Goal: Navigation & Orientation: Find specific page/section

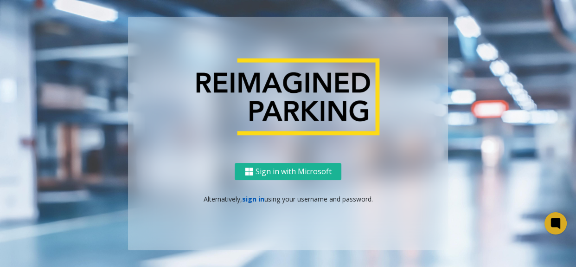
click at [255, 200] on link "sign in" at bounding box center [253, 198] width 22 height 9
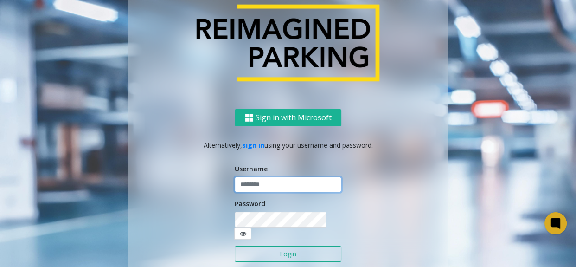
type input "*******"
click at [268, 252] on button "Login" at bounding box center [288, 254] width 107 height 16
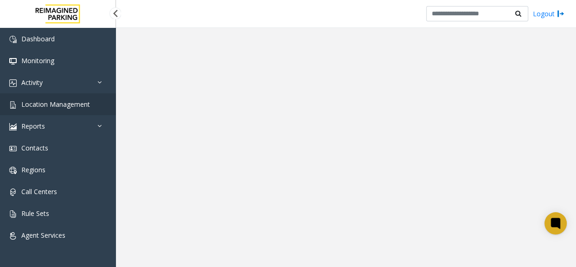
click at [87, 105] on link "Location Management" at bounding box center [58, 104] width 116 height 22
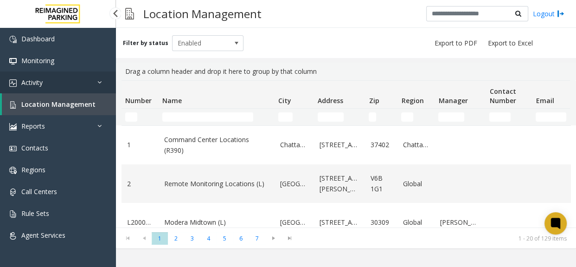
click at [85, 90] on link "Activity" at bounding box center [58, 82] width 116 height 22
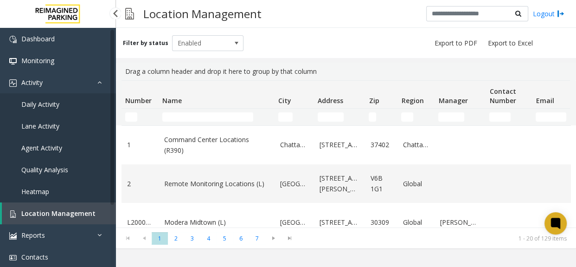
click at [77, 108] on link "Daily Activity" at bounding box center [58, 104] width 116 height 22
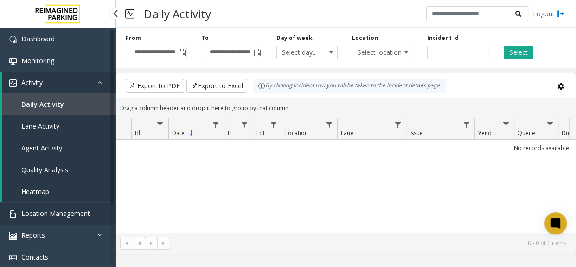
click at [92, 218] on link "Location Management" at bounding box center [58, 213] width 116 height 22
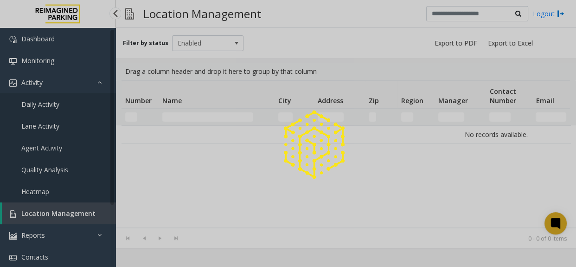
click at [92, 218] on div at bounding box center [288, 133] width 576 height 267
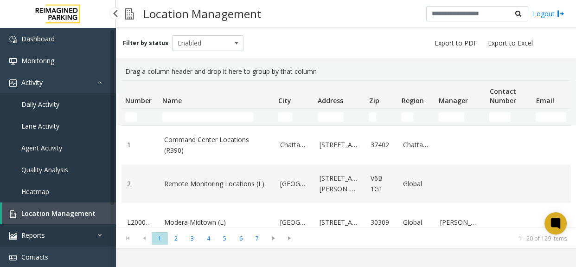
click at [41, 240] on link "Reports" at bounding box center [58, 235] width 116 height 22
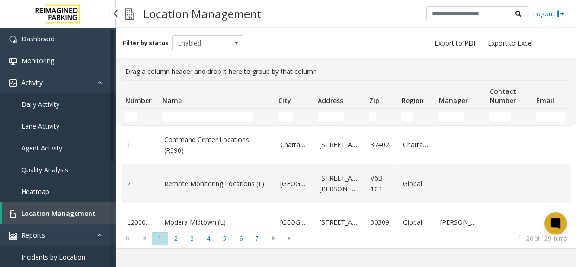
click at [51, 214] on span "Location Management" at bounding box center [58, 213] width 74 height 9
